Goal: Information Seeking & Learning: Check status

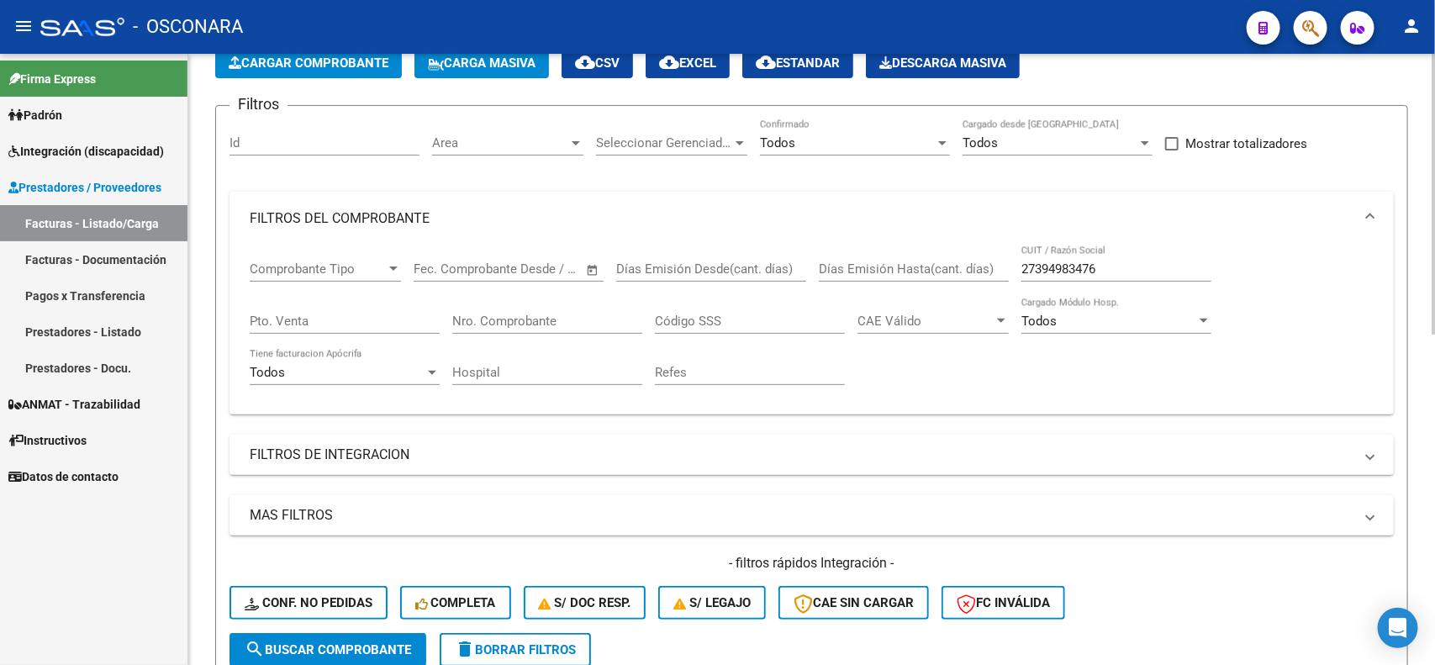
scroll to position [88, 0]
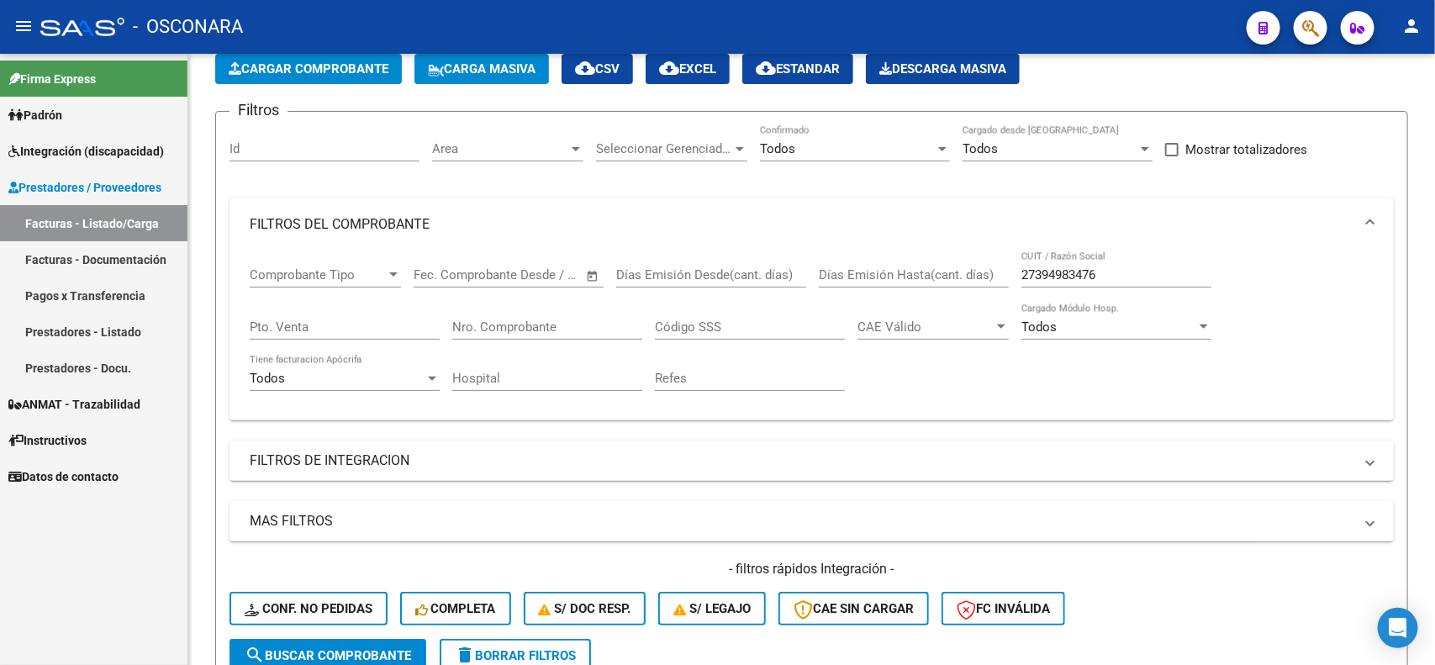
click at [77, 396] on span "ANMAT - Trazabilidad" at bounding box center [74, 404] width 132 height 18
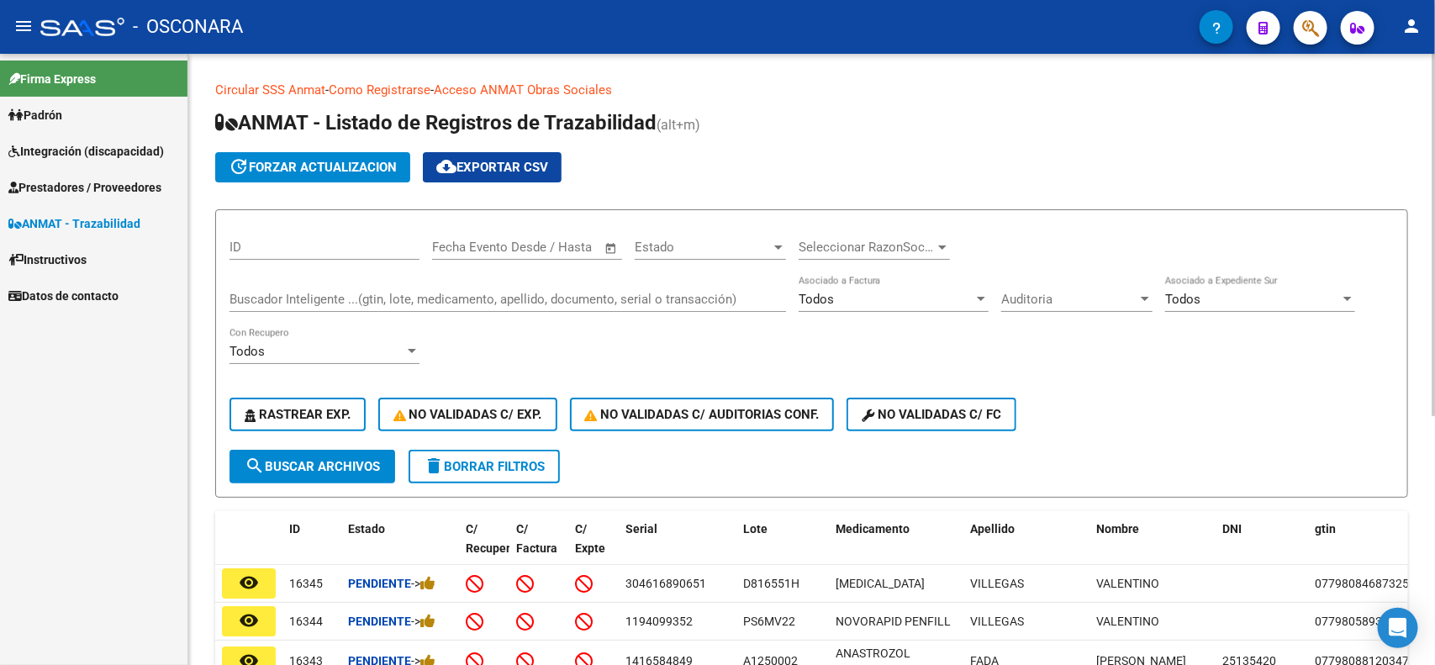
click at [464, 297] on input "Buscador Inteligente ...(gtin, lote, medicamento, apellido, documento, serial o…" at bounding box center [508, 299] width 557 height 15
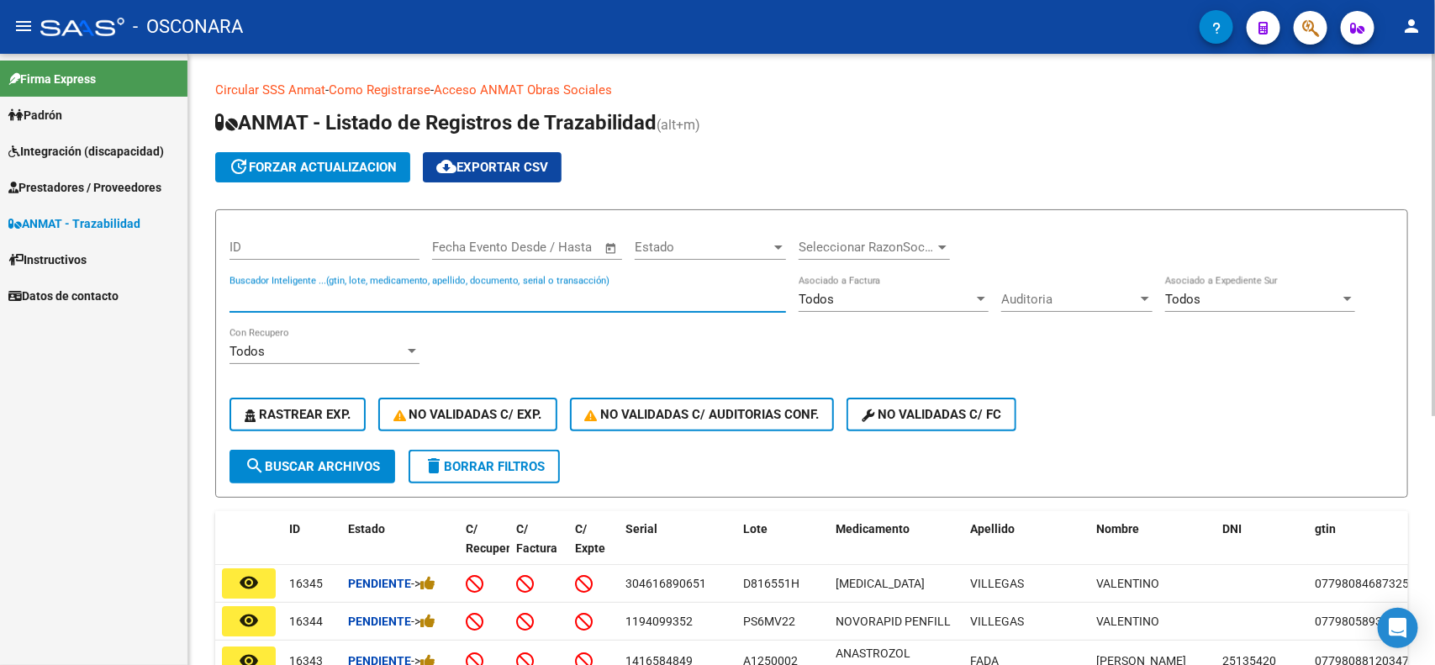
paste input "8054083014050"
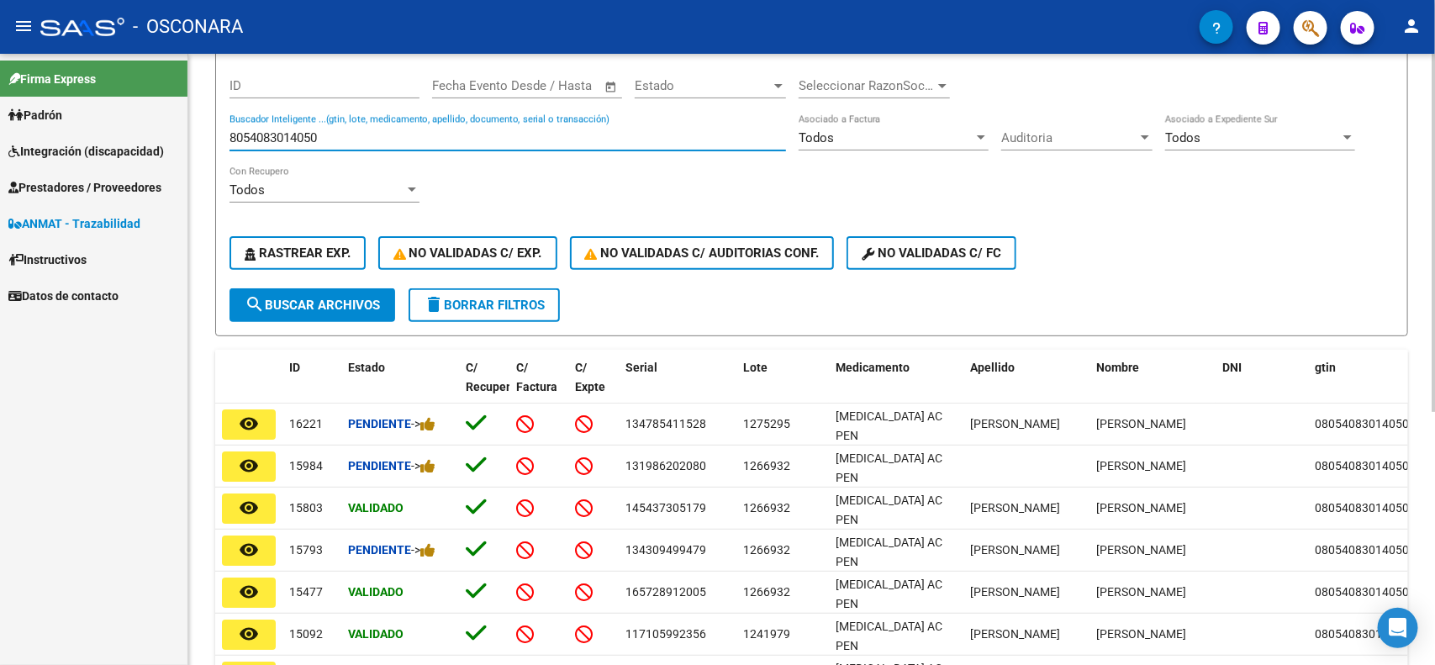
scroll to position [210, 0]
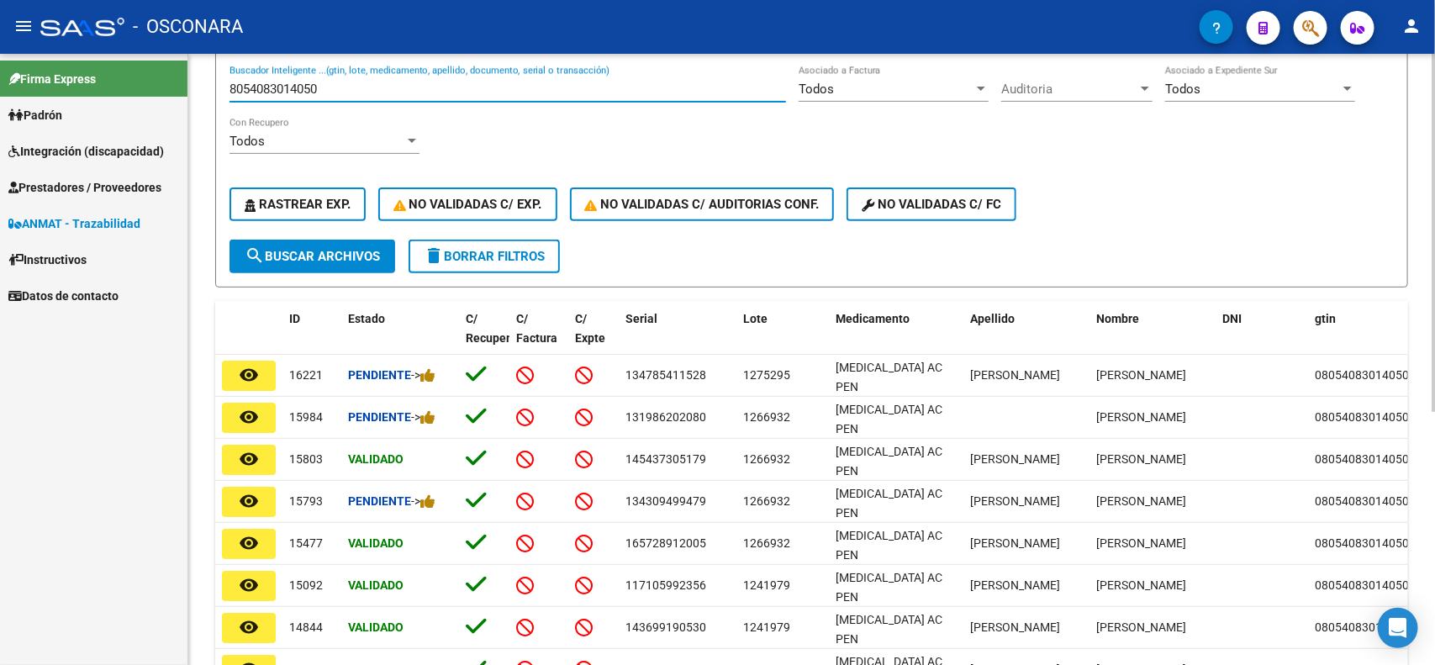
type input "8054083014050"
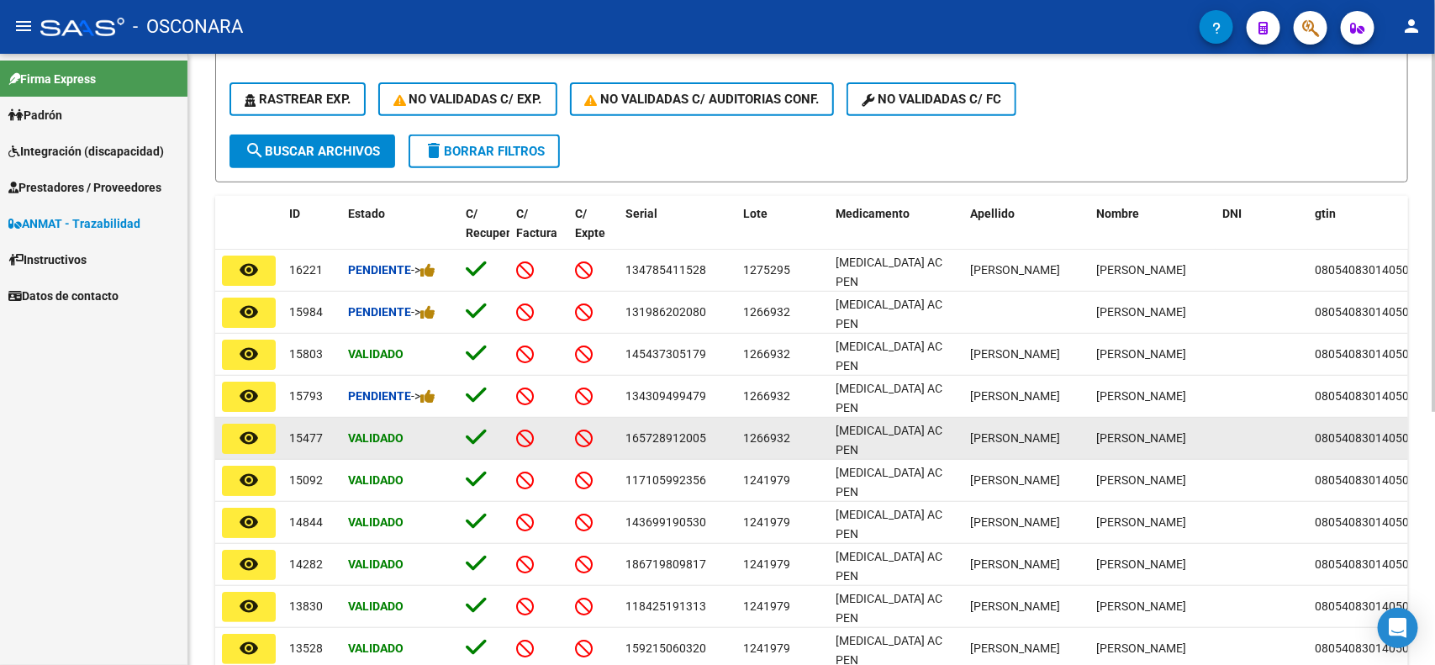
scroll to position [420, 0]
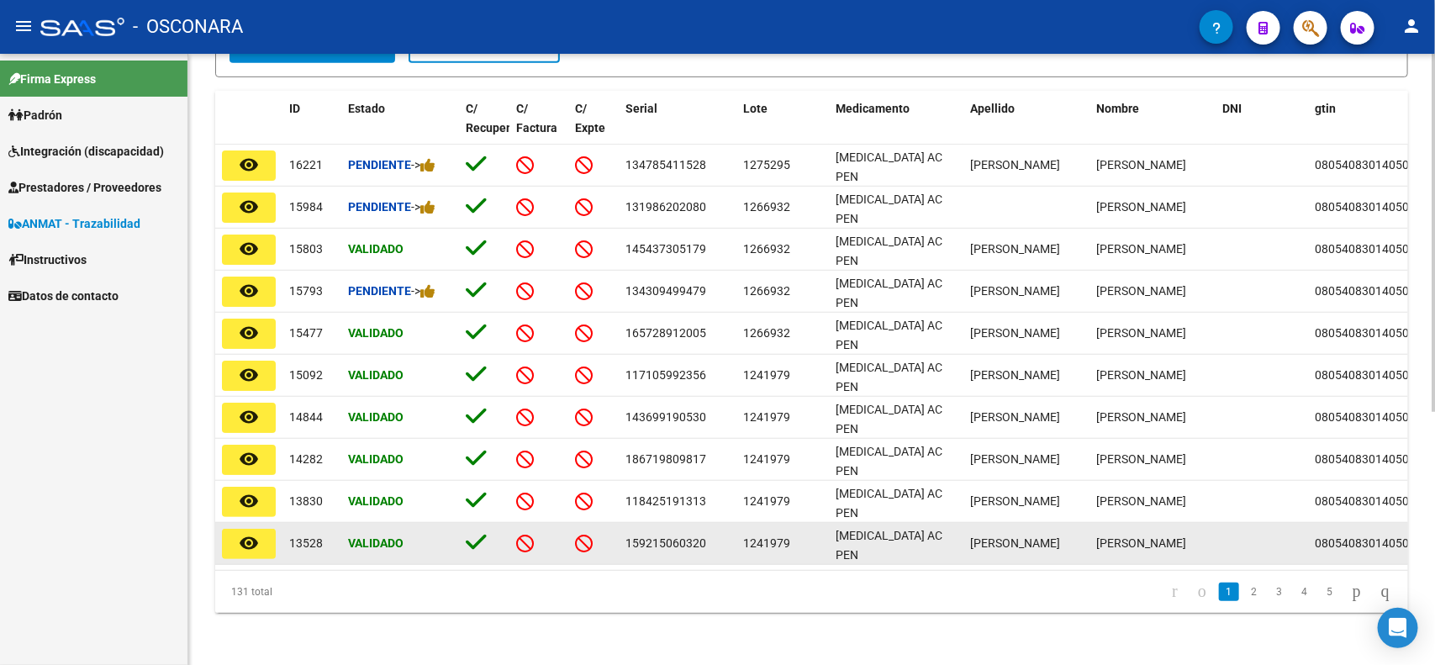
click at [691, 534] on div "159215060320" at bounding box center [678, 543] width 104 height 19
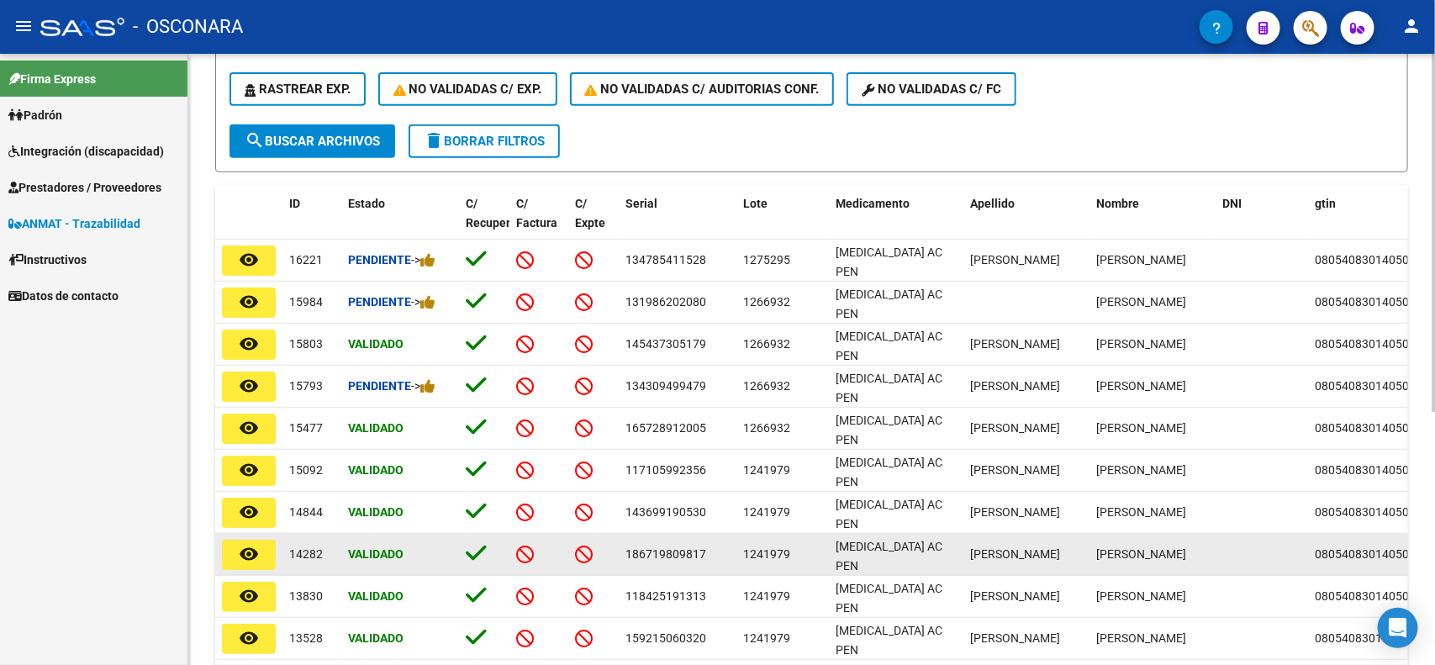
scroll to position [430, 0]
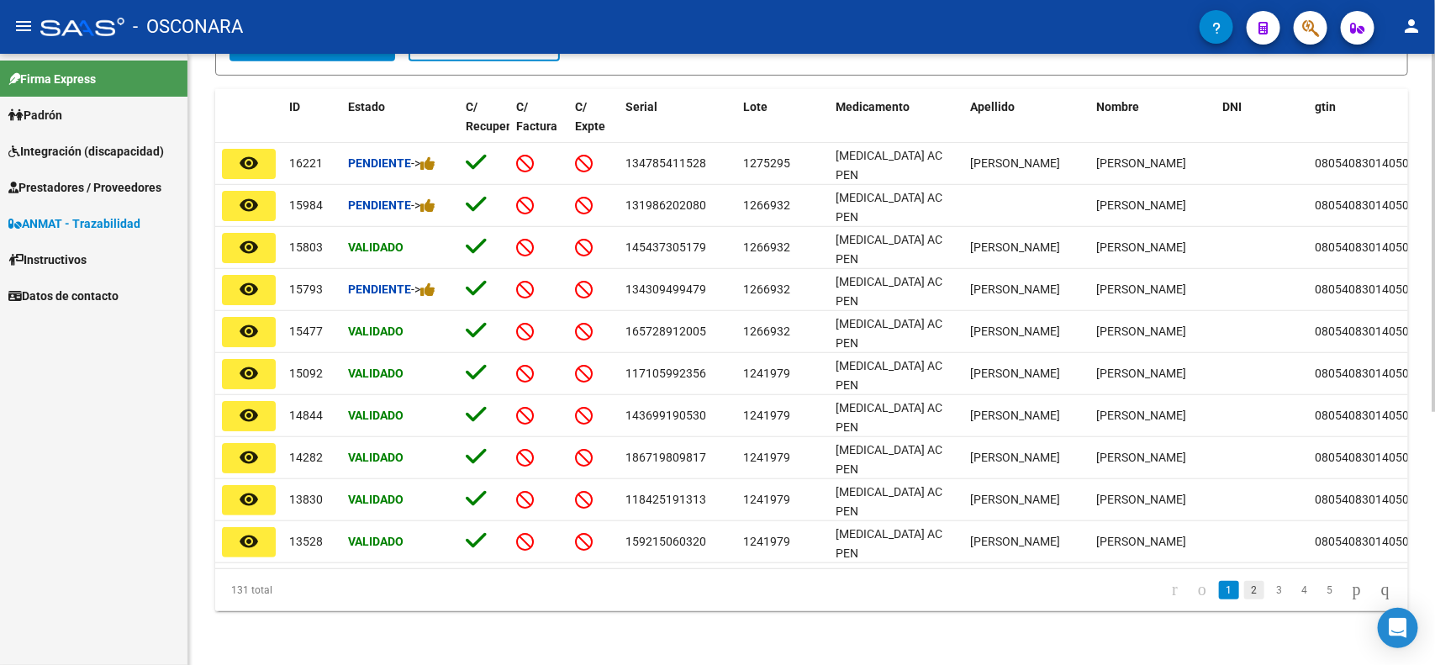
click at [1244, 591] on link "2" at bounding box center [1254, 590] width 20 height 18
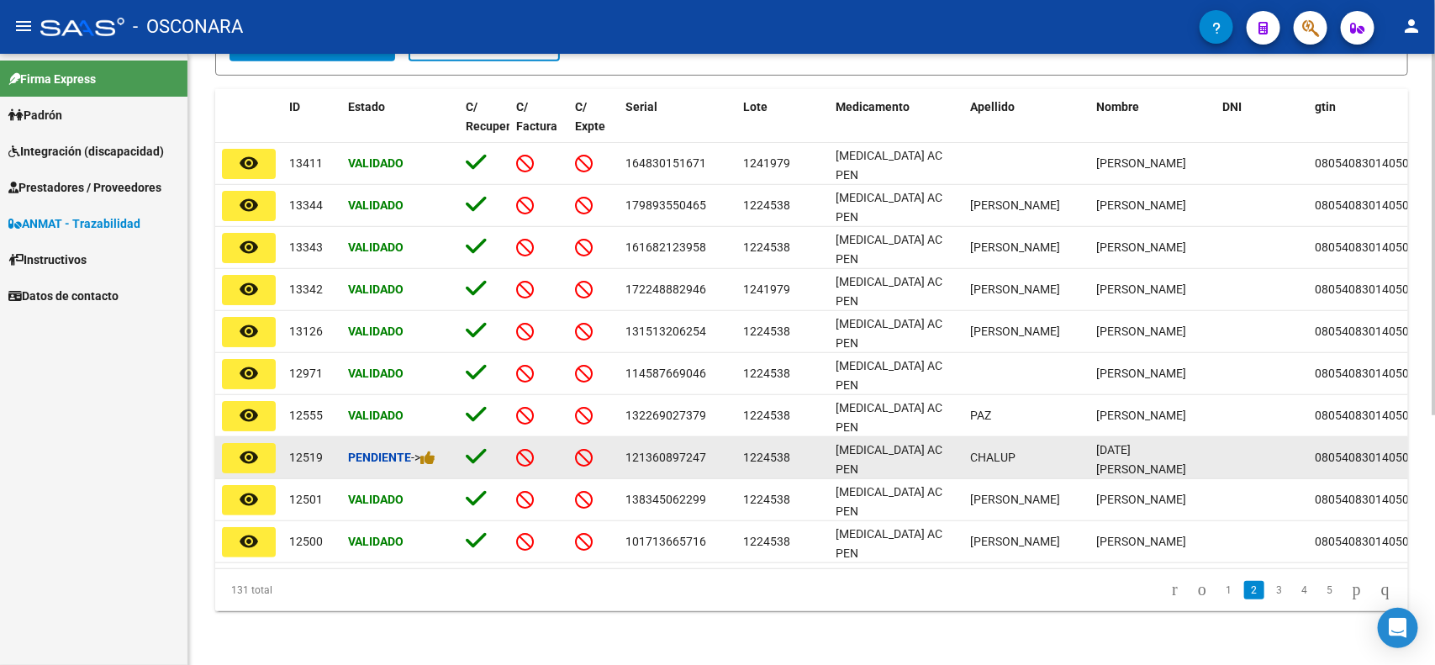
scroll to position [422, 0]
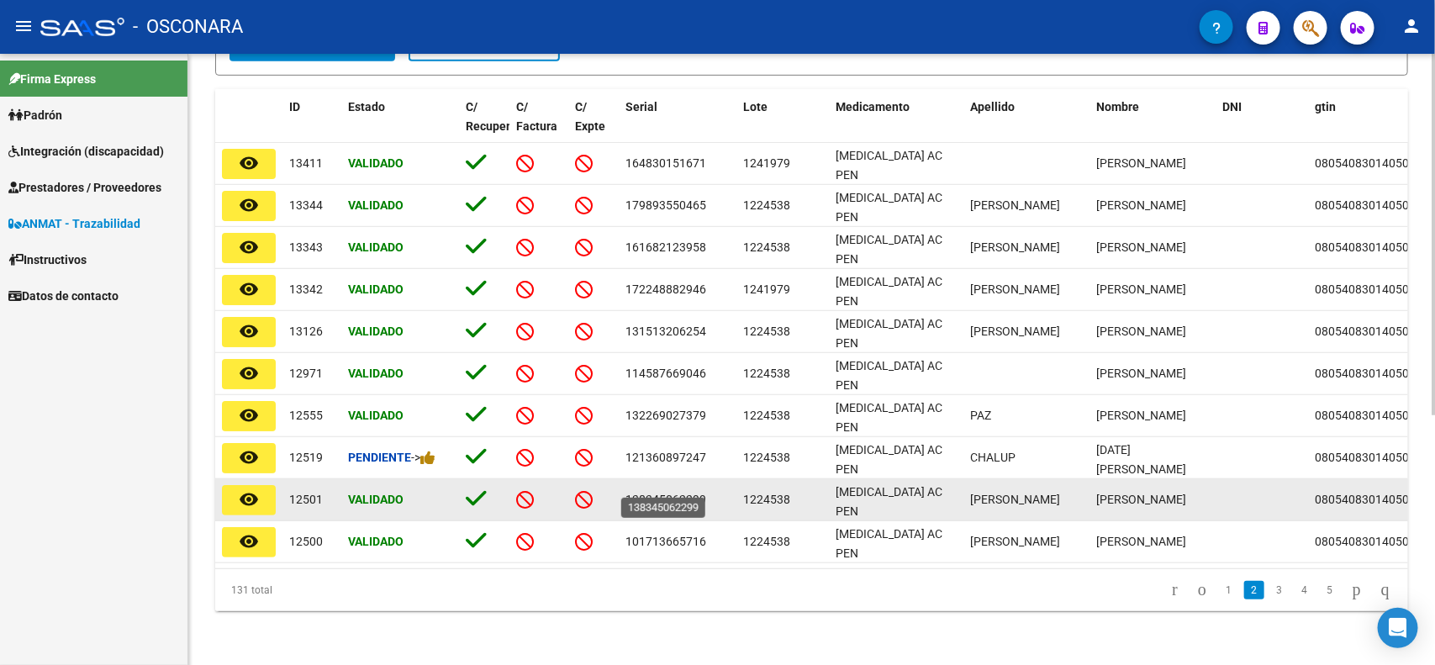
click at [684, 493] on span "138345062299" at bounding box center [666, 499] width 81 height 13
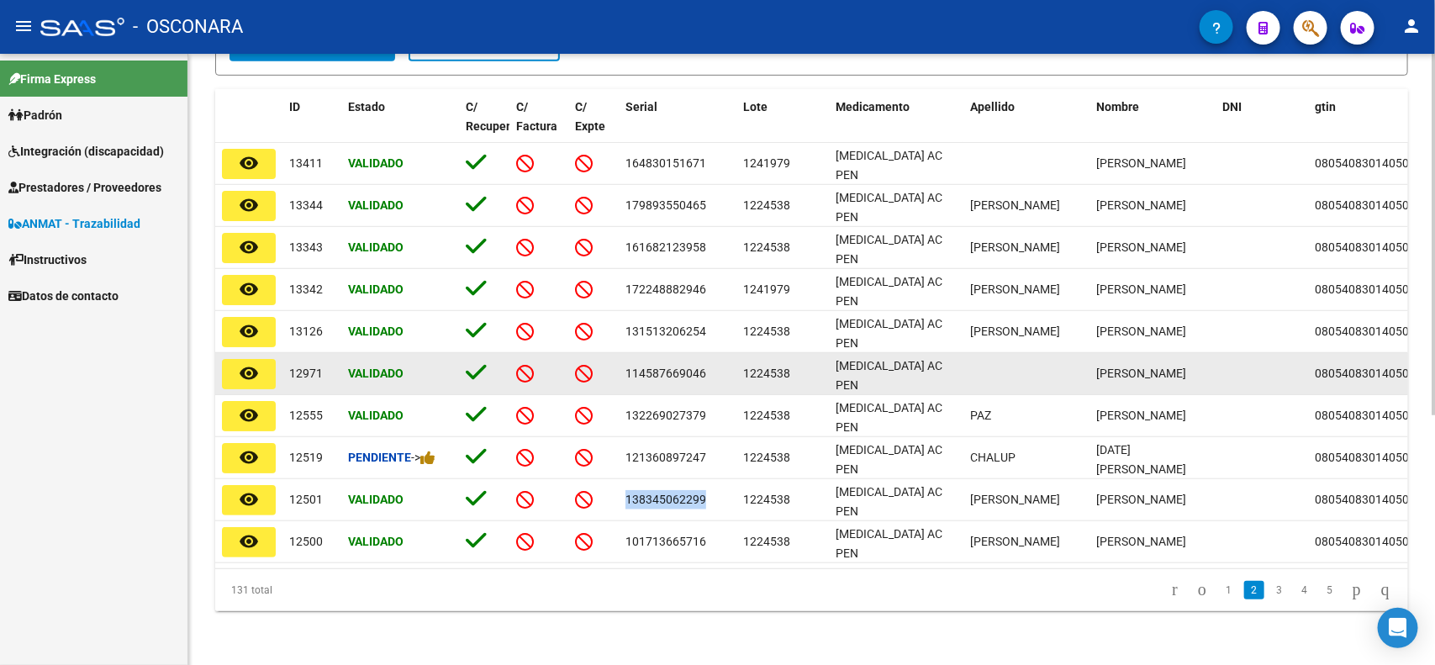
copy span "138345062299"
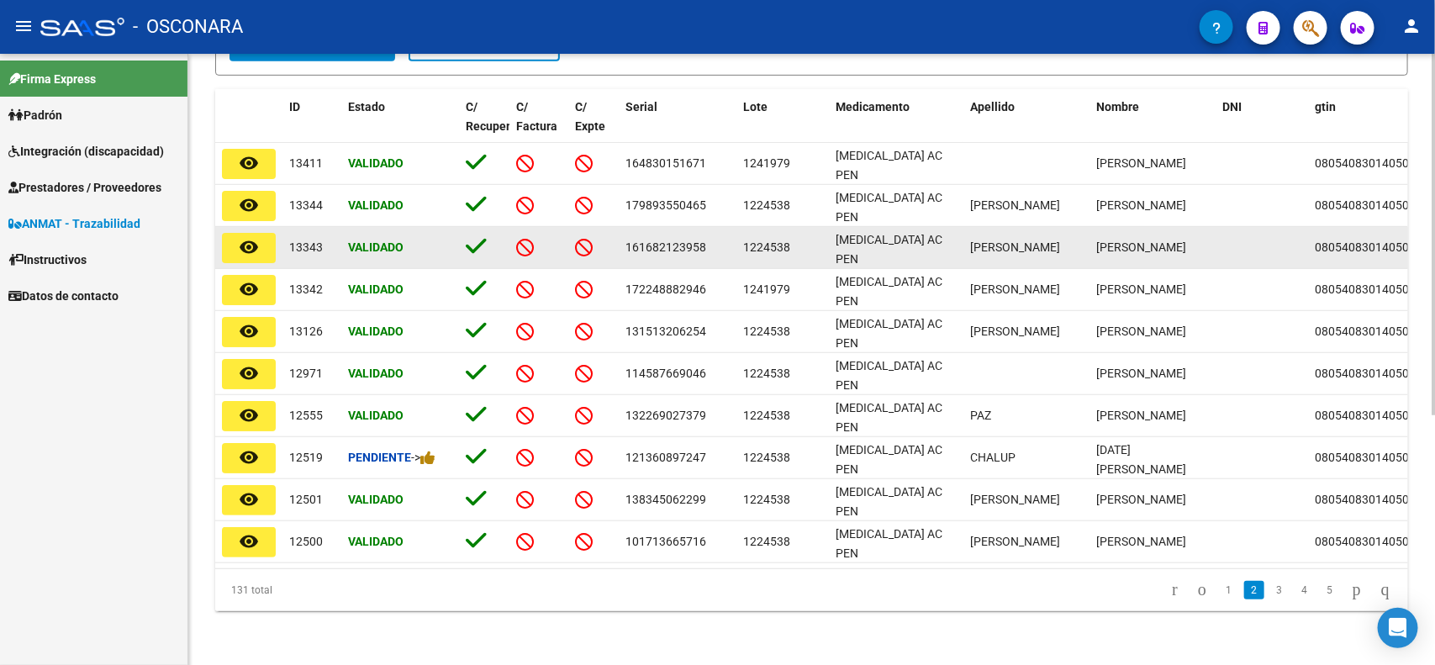
click at [734, 241] on datatable-body-cell "161682123958" at bounding box center [678, 247] width 118 height 41
